Goal: Information Seeking & Learning: Learn about a topic

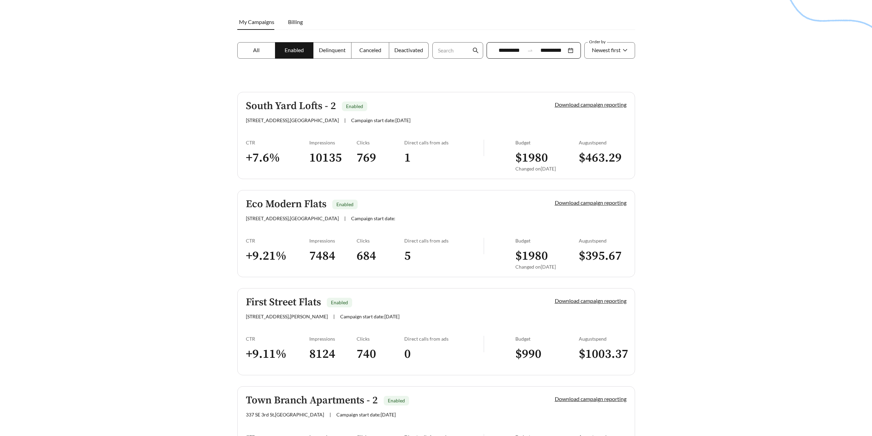
scroll to position [103, 0]
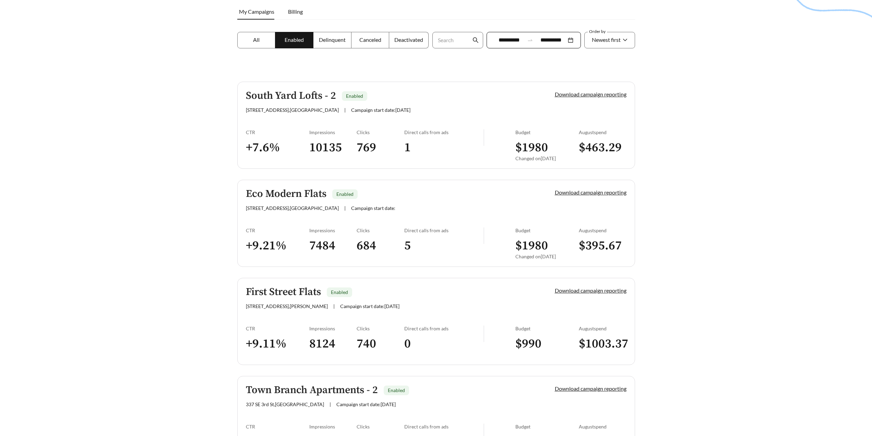
click at [312, 96] on h5 "South Yard Lofts - 2" at bounding box center [291, 95] width 90 height 11
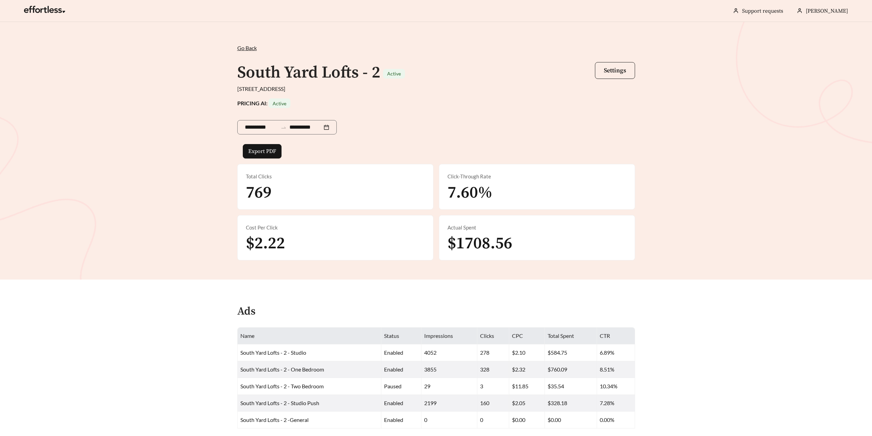
click at [243, 49] on span "Go Back" at bounding box center [247, 48] width 20 height 7
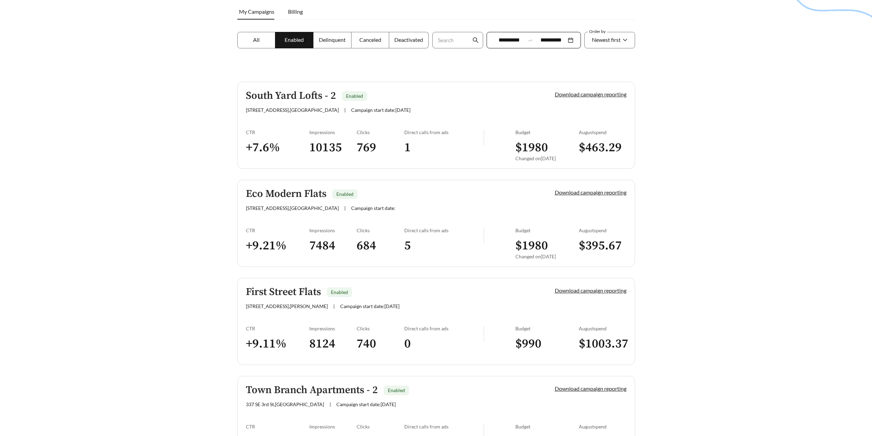
scroll to position [166, 0]
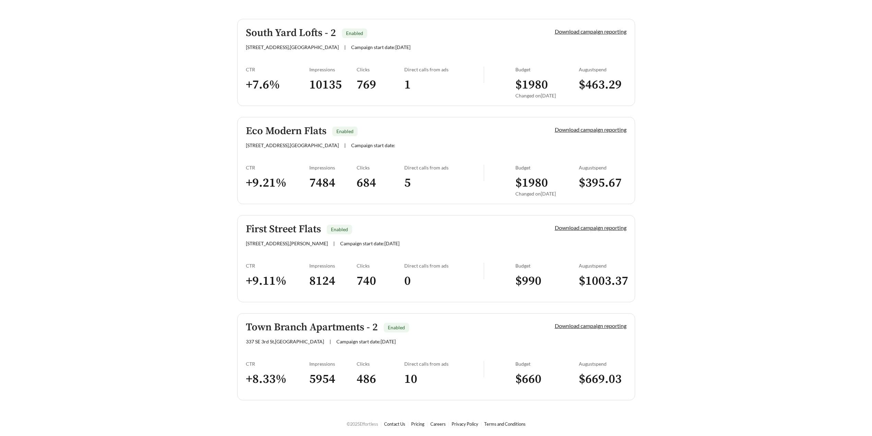
click at [307, 226] on h5 "First Street Flats" at bounding box center [283, 229] width 75 height 11
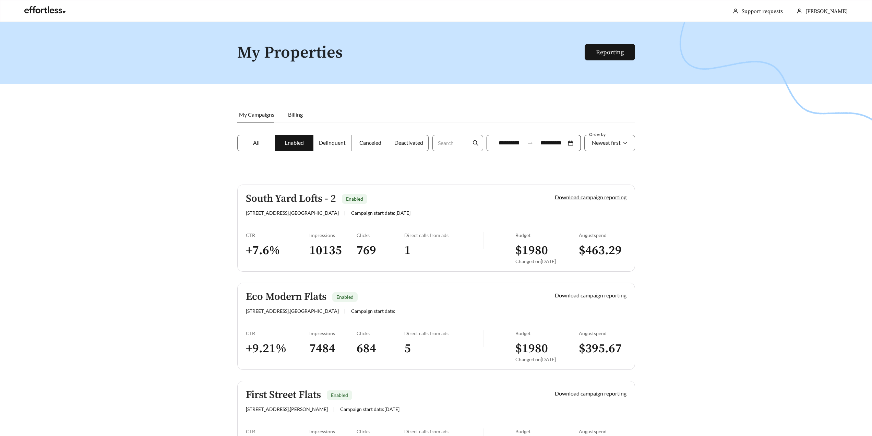
click at [308, 201] on h5 "South Yard Lofts - 2" at bounding box center [291, 198] width 90 height 11
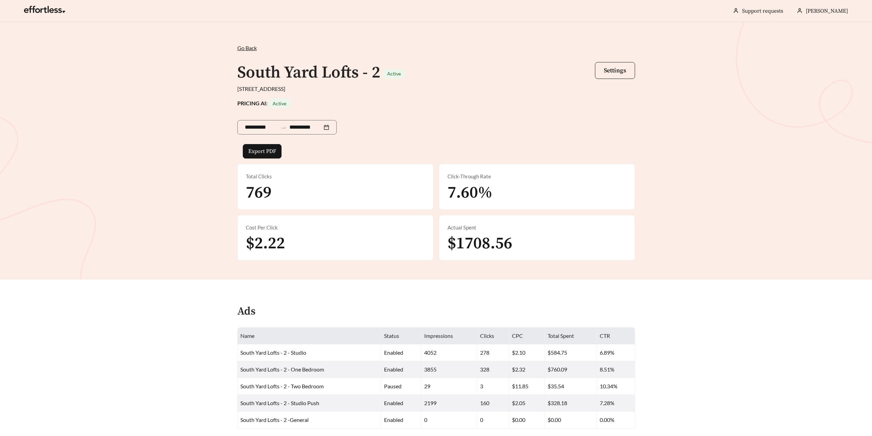
click at [327, 71] on h1 "South Yard Lofts - 2" at bounding box center [308, 72] width 143 height 21
click at [256, 50] on span "Go Back" at bounding box center [247, 48] width 20 height 7
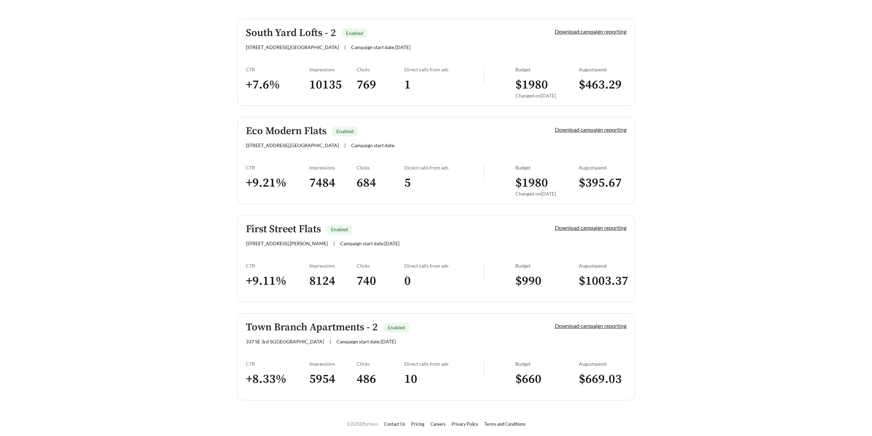
click at [312, 126] on h5 "Eco Modern Flats" at bounding box center [286, 131] width 81 height 11
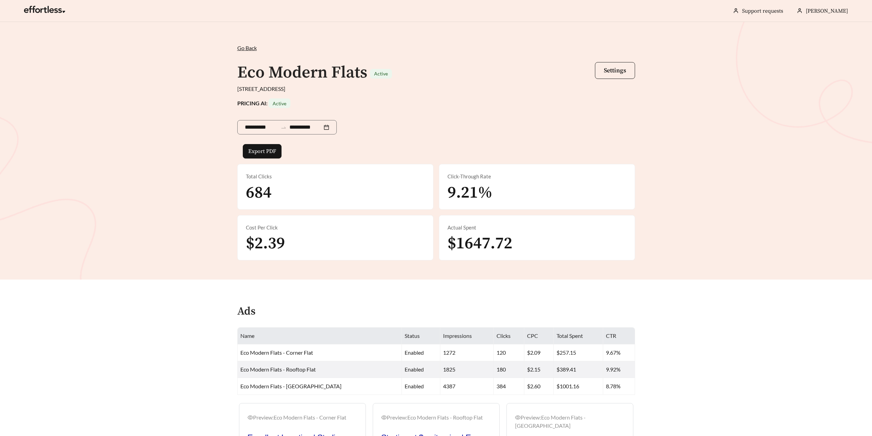
click at [247, 48] on span "Go Back" at bounding box center [247, 48] width 20 height 7
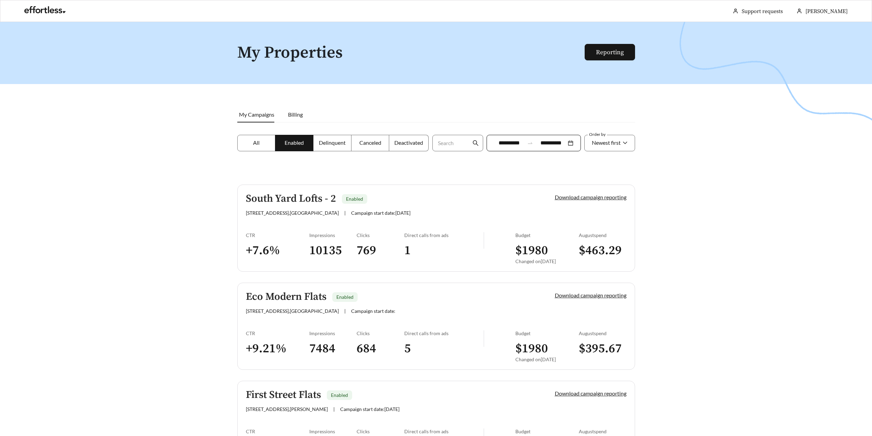
scroll to position [166, 0]
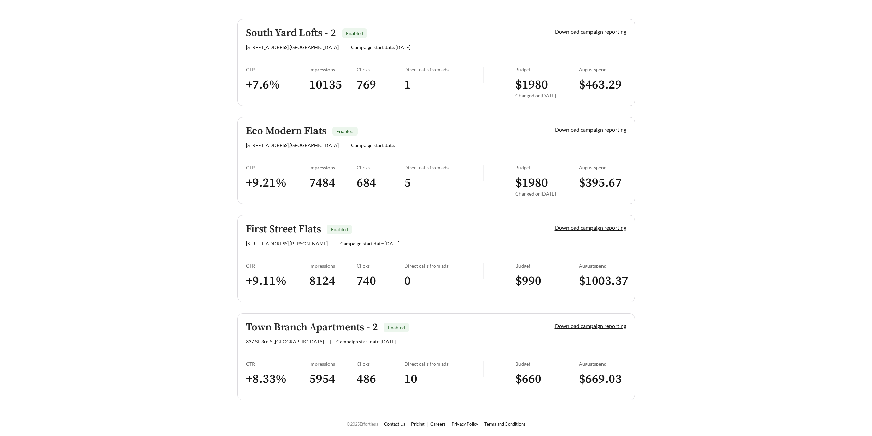
click at [260, 37] on h5 "South Yard Lofts - 2" at bounding box center [291, 32] width 90 height 11
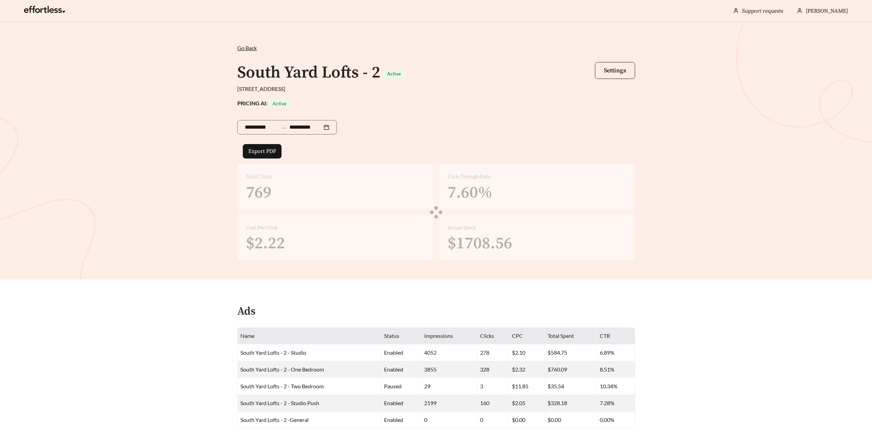
click at [246, 49] on span "Go Back" at bounding box center [247, 48] width 20 height 7
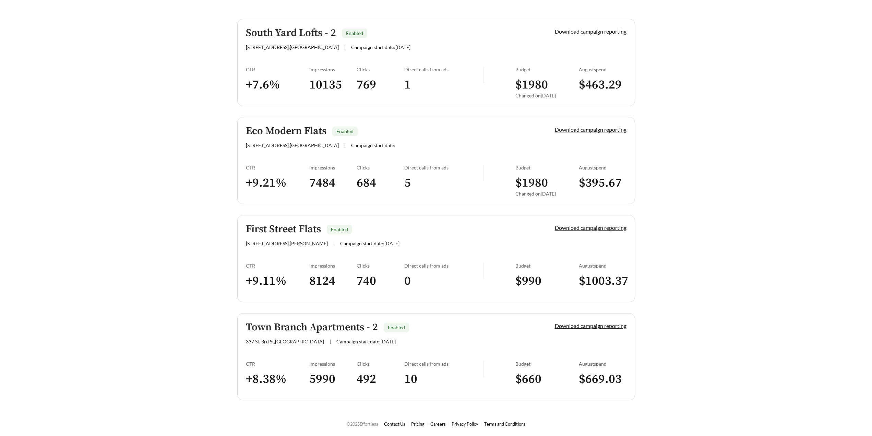
click at [343, 327] on h5 "Town Branch Apartments - 2" at bounding box center [312, 327] width 132 height 11
